Goal: Information Seeking & Learning: Learn about a topic

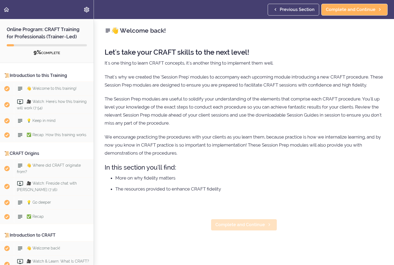
click at [231, 225] on span "Complete and Continue" at bounding box center [240, 225] width 50 height 6
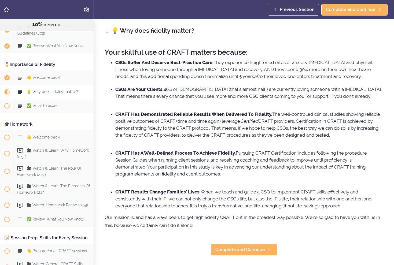
scroll to position [387, 0]
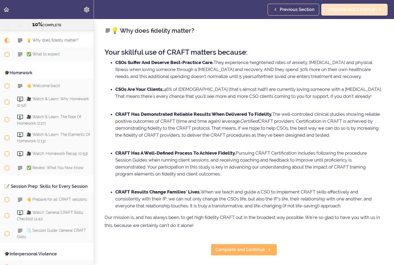
click at [369, 11] on span "Complete and Continue" at bounding box center [351, 9] width 50 height 6
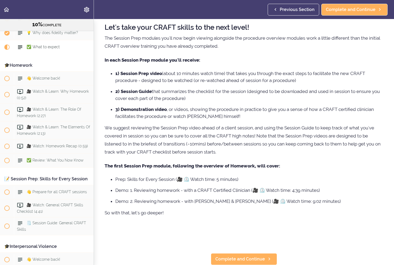
scroll to position [25, 0]
click at [366, 11] on span "Complete and Continue" at bounding box center [351, 9] width 50 height 6
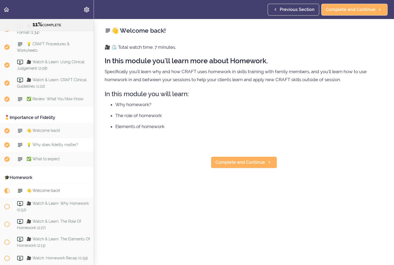
scroll to position [282, 0]
click at [62, 202] on span "🎥 Watch & Learn: Why Homework (0:52)" at bounding box center [53, 207] width 72 height 10
